Goal: Browse casually

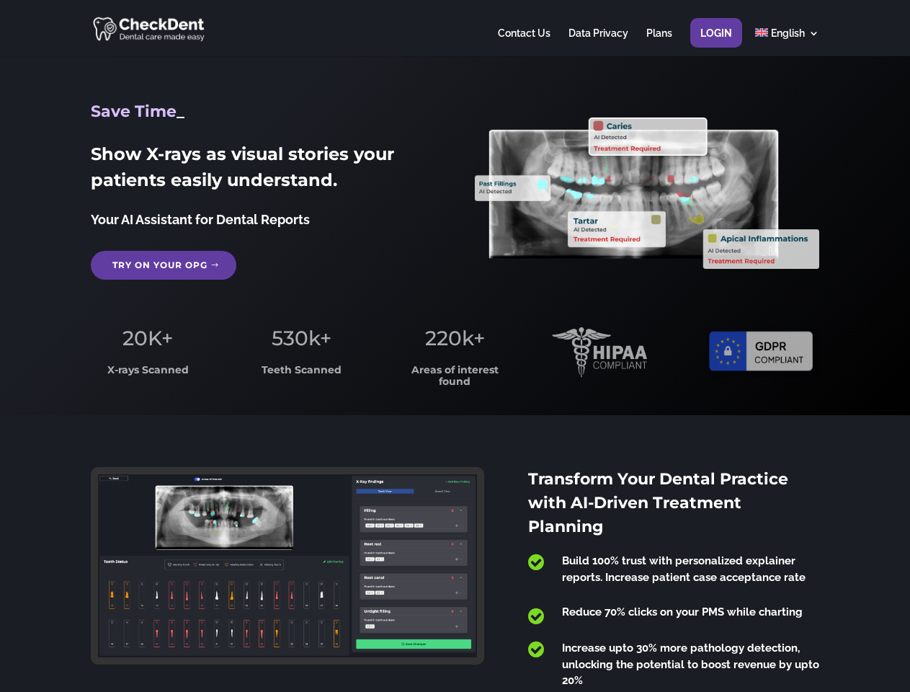
click at [455, 346] on span "220k+" at bounding box center [455, 338] width 60 height 25
click at [455, 28] on div at bounding box center [455, 28] width 728 height 56
click at [455, 346] on span "220k+" at bounding box center [455, 338] width 60 height 25
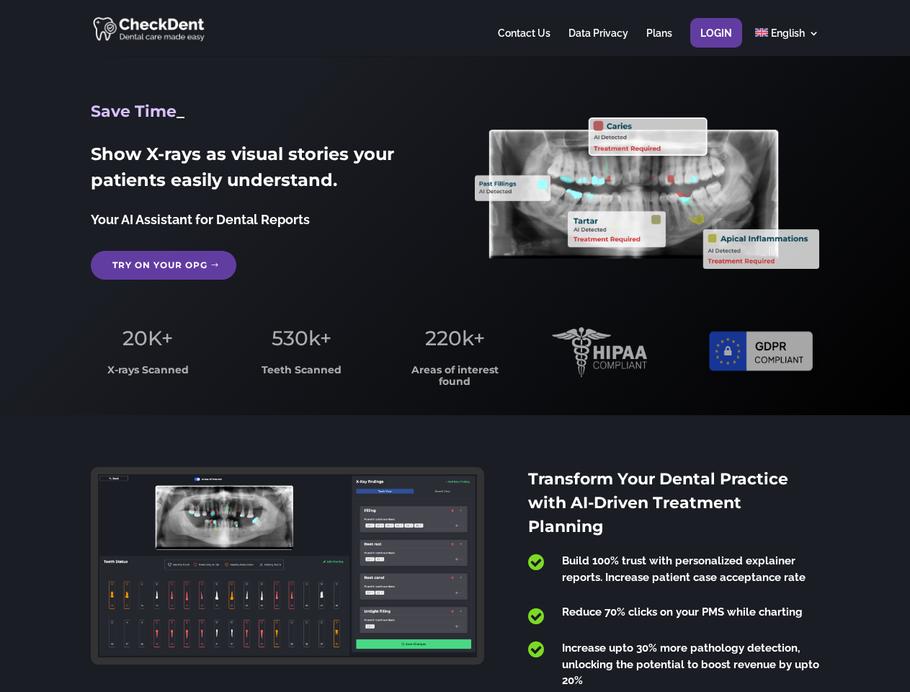
click at [455, 28] on div at bounding box center [455, 28] width 728 height 56
